Goal: Task Accomplishment & Management: Use online tool/utility

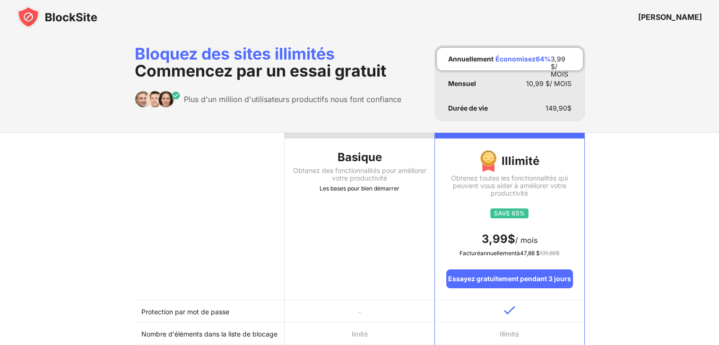
click at [56, 16] on img at bounding box center [57, 17] width 80 height 23
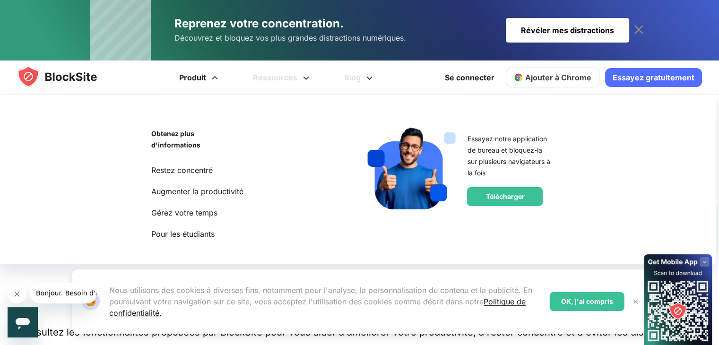
scroll to position [195, 0]
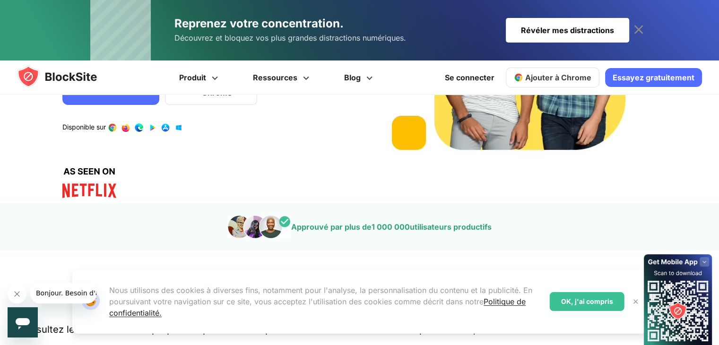
click at [595, 301] on font "OK, j'ai compris" at bounding box center [587, 301] width 52 height 8
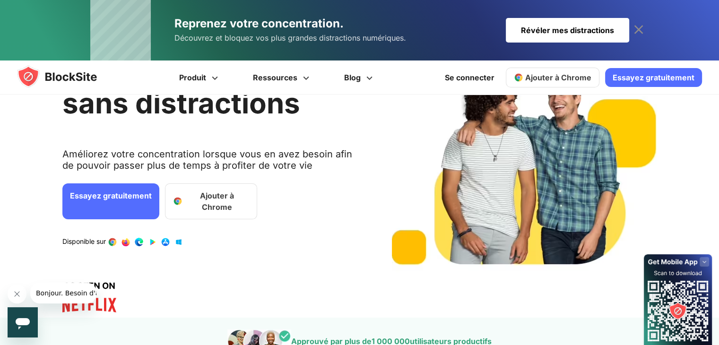
scroll to position [0, 0]
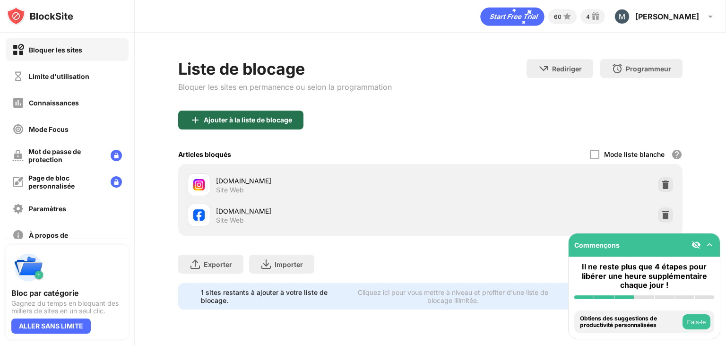
click at [224, 123] on div "Ajouter à la liste de blocage" at bounding box center [240, 120] width 125 height 19
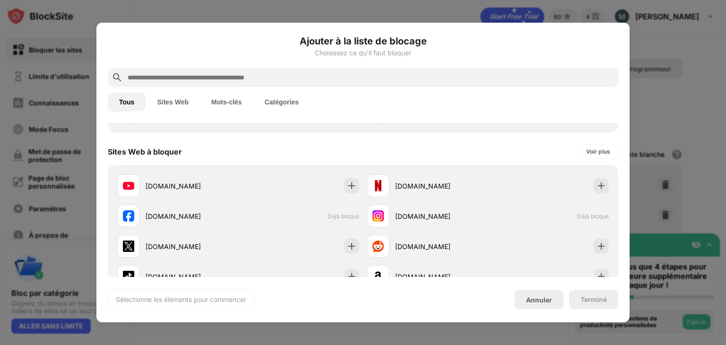
scroll to position [115, 0]
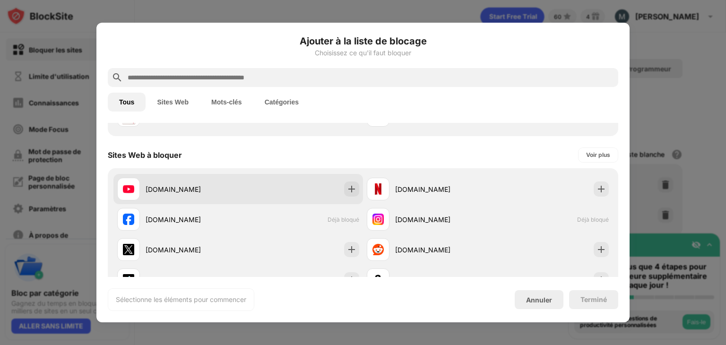
click at [196, 183] on div "youtube.com" at bounding box center [177, 189] width 121 height 23
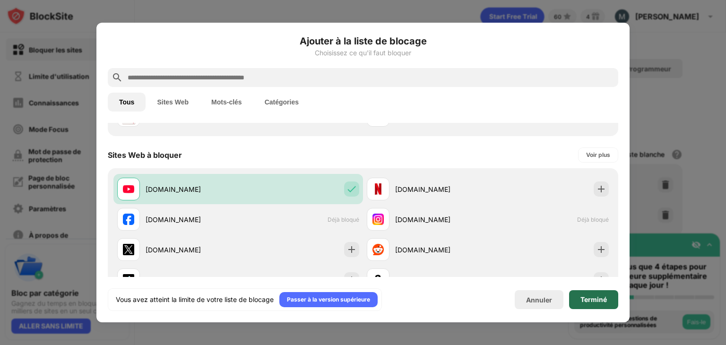
click at [605, 301] on font "Terminé" at bounding box center [593, 299] width 26 height 8
